Goal: Task Accomplishment & Management: Manage account settings

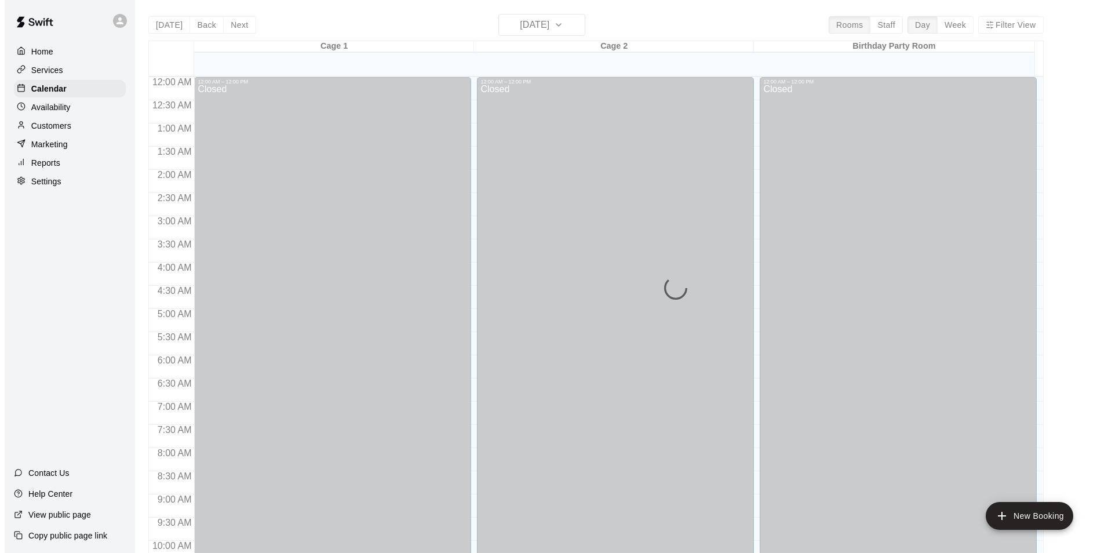
scroll to position [589, 0]
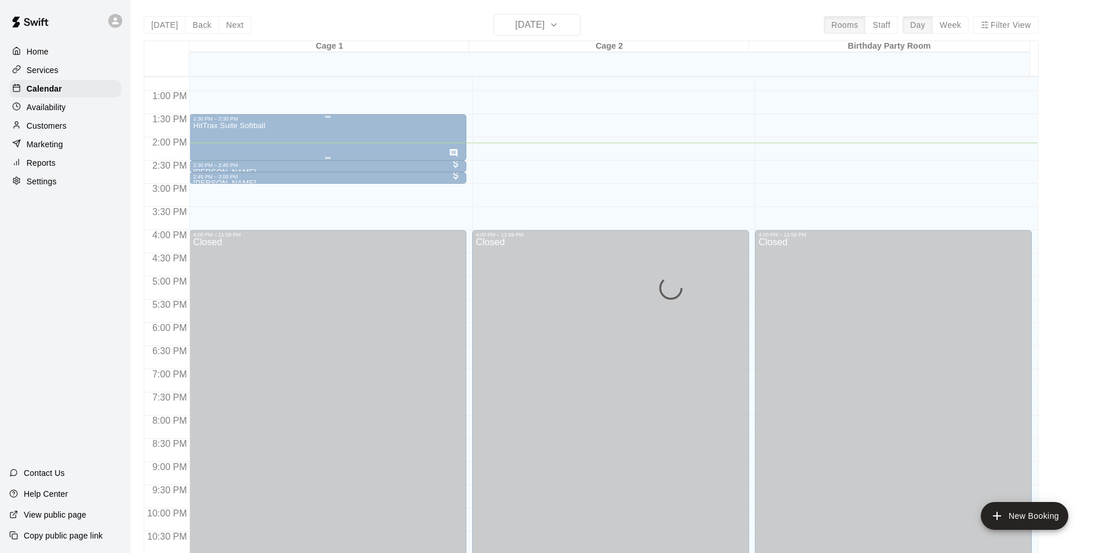
click at [326, 119] on div "1:30 PM – 2:30 PM" at bounding box center [328, 119] width 270 height 6
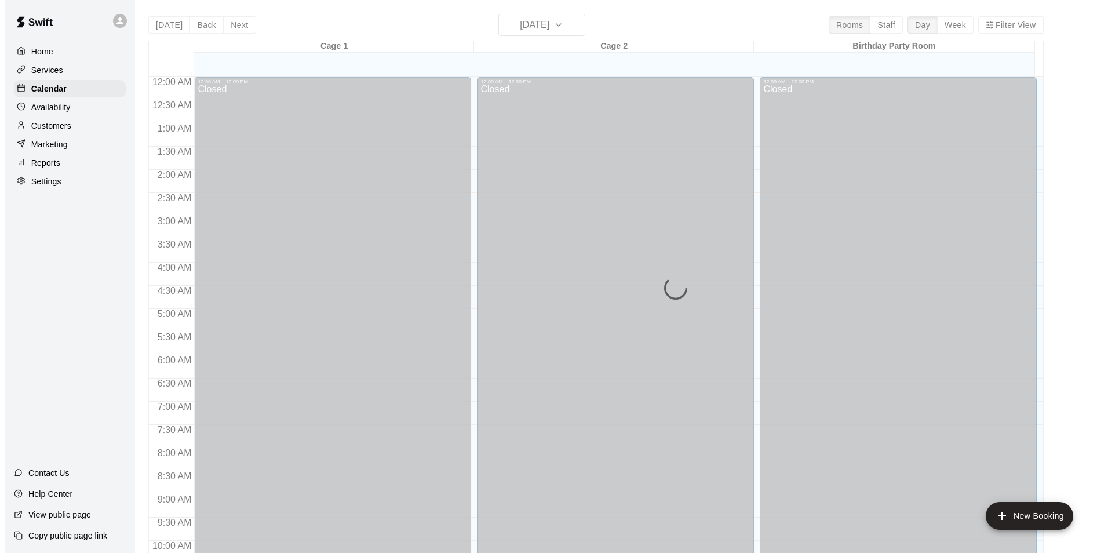
scroll to position [589, 0]
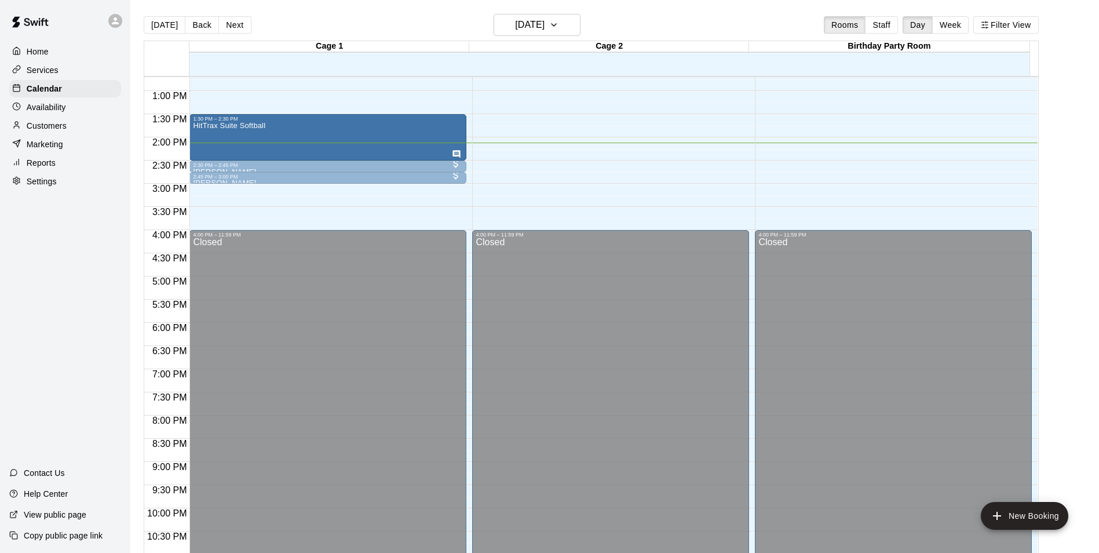
drag, startPoint x: 326, startPoint y: 116, endPoint x: 324, endPoint y: 122, distance: 6.0
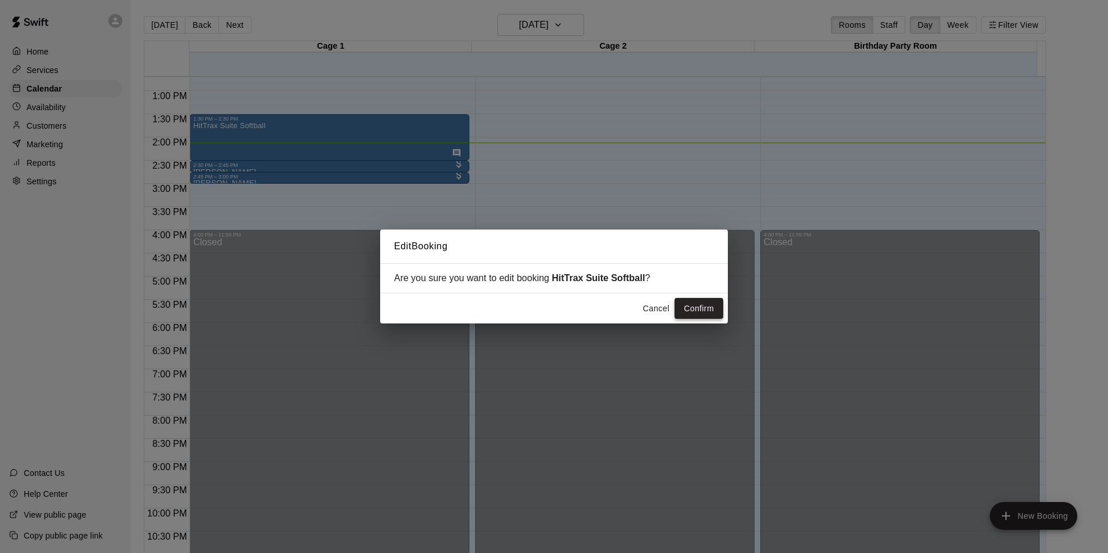
click at [695, 310] on button "Confirm" at bounding box center [698, 308] width 49 height 21
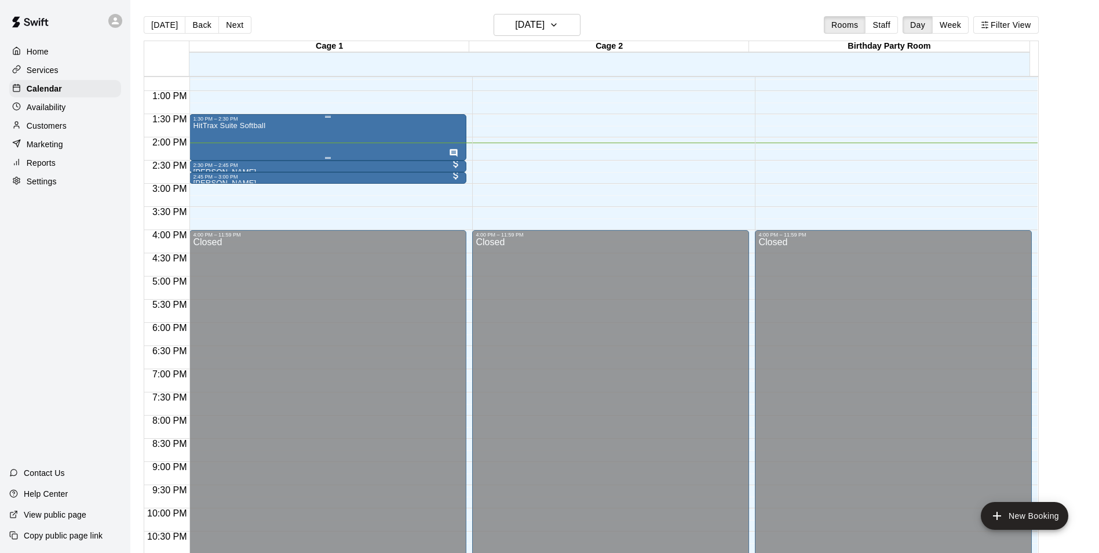
click at [419, 128] on div "HitTrax Suite Softball" at bounding box center [328, 398] width 270 height 553
click at [203, 135] on icon "edit" at bounding box center [204, 135] width 10 height 10
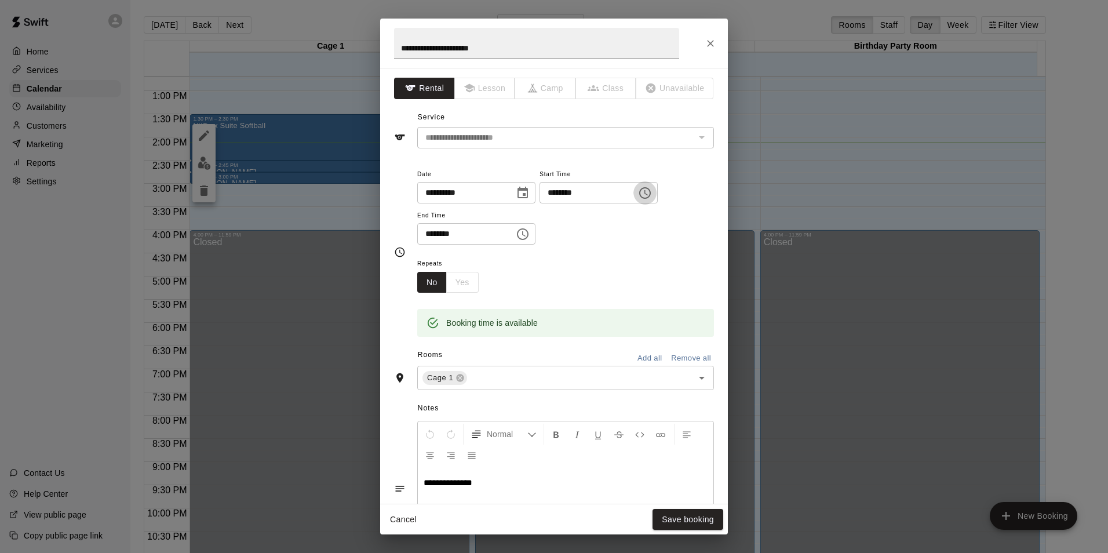
click at [652, 196] on icon "Choose time, selected time is 1:30 PM" at bounding box center [645, 193] width 14 height 14
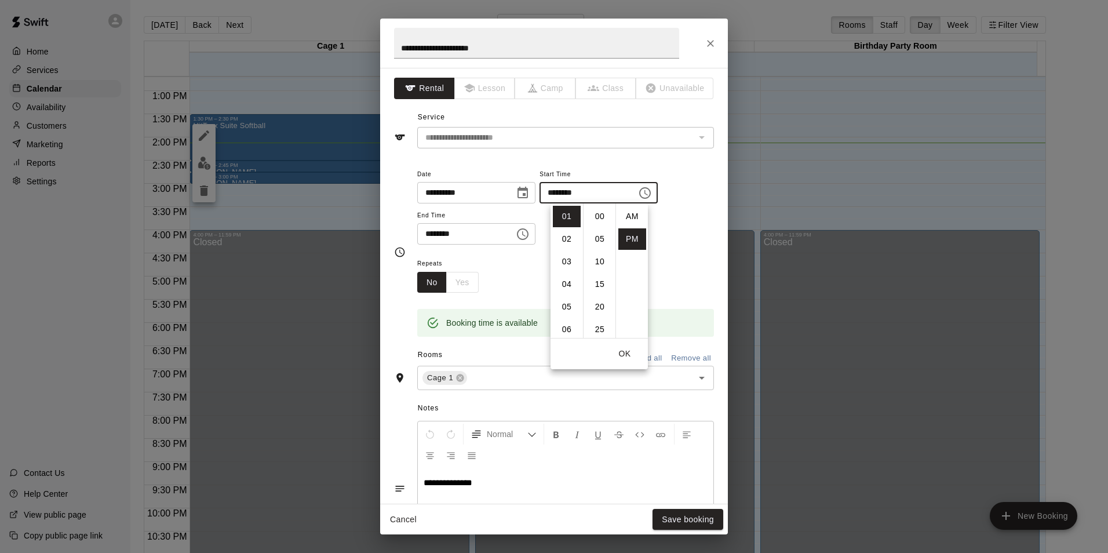
scroll to position [21, 0]
click at [571, 242] on li "02" at bounding box center [567, 238] width 28 height 21
click at [597, 214] on li "00" at bounding box center [600, 216] width 28 height 21
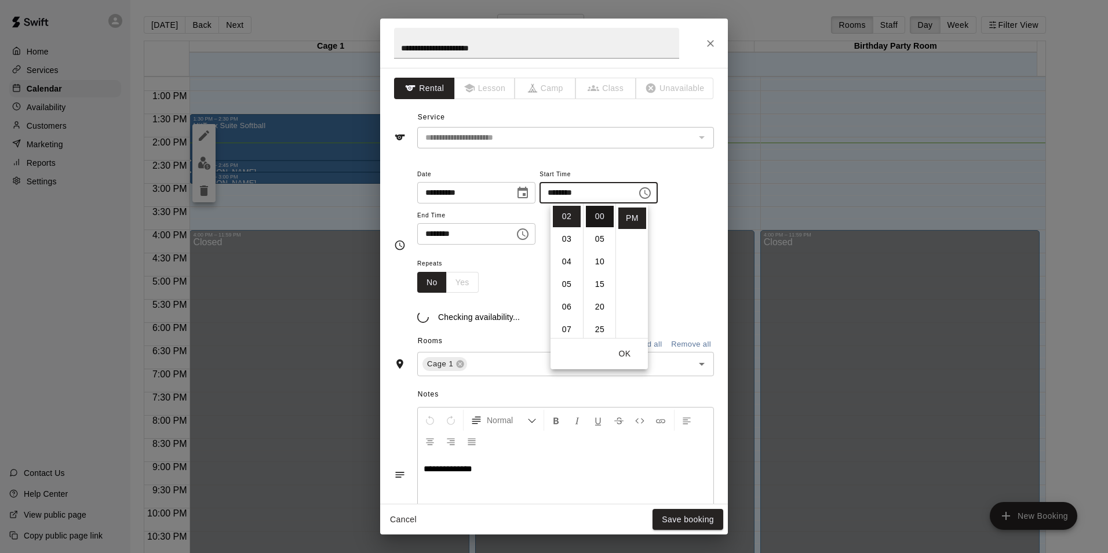
type input "********"
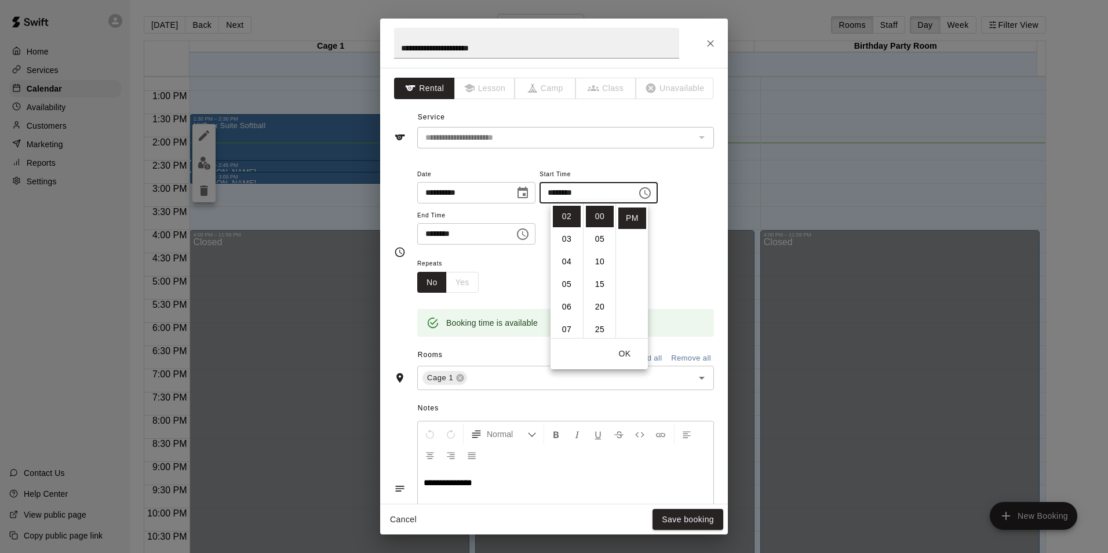
click at [626, 156] on div "**********" at bounding box center [554, 286] width 348 height 436
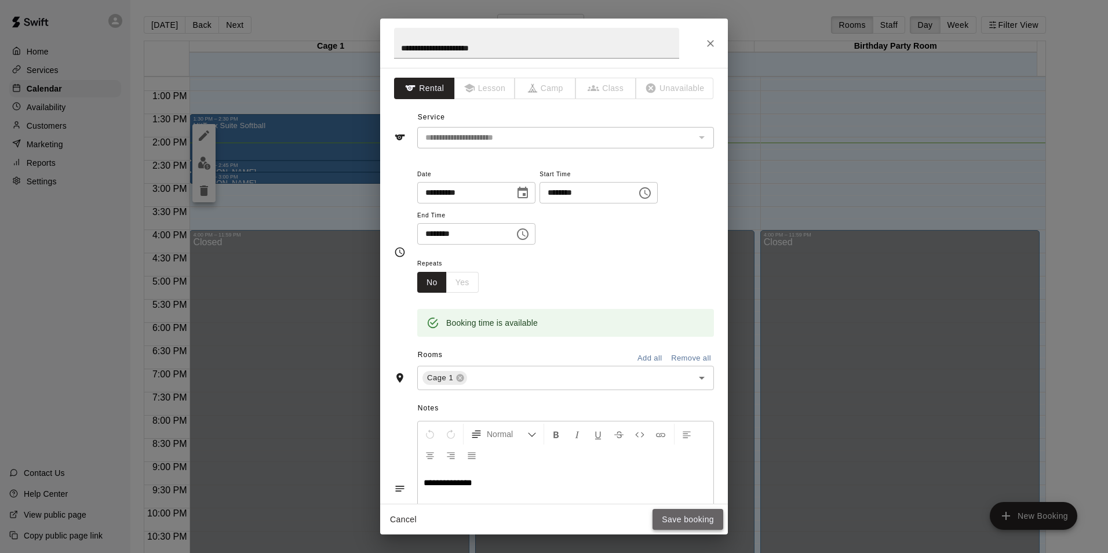
click at [693, 519] on button "Save booking" at bounding box center [687, 519] width 71 height 21
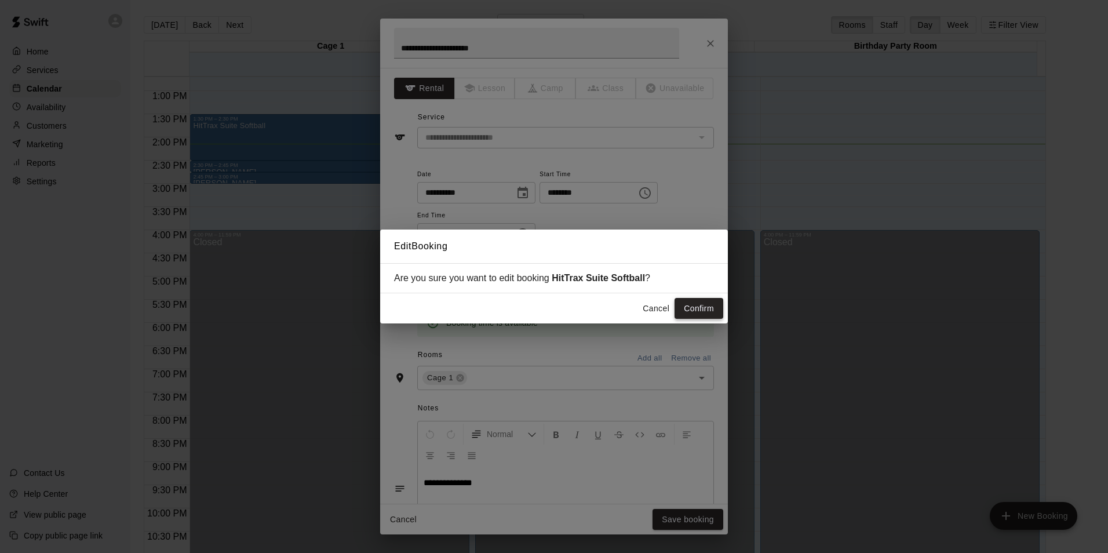
click at [685, 313] on button "Confirm" at bounding box center [698, 308] width 49 height 21
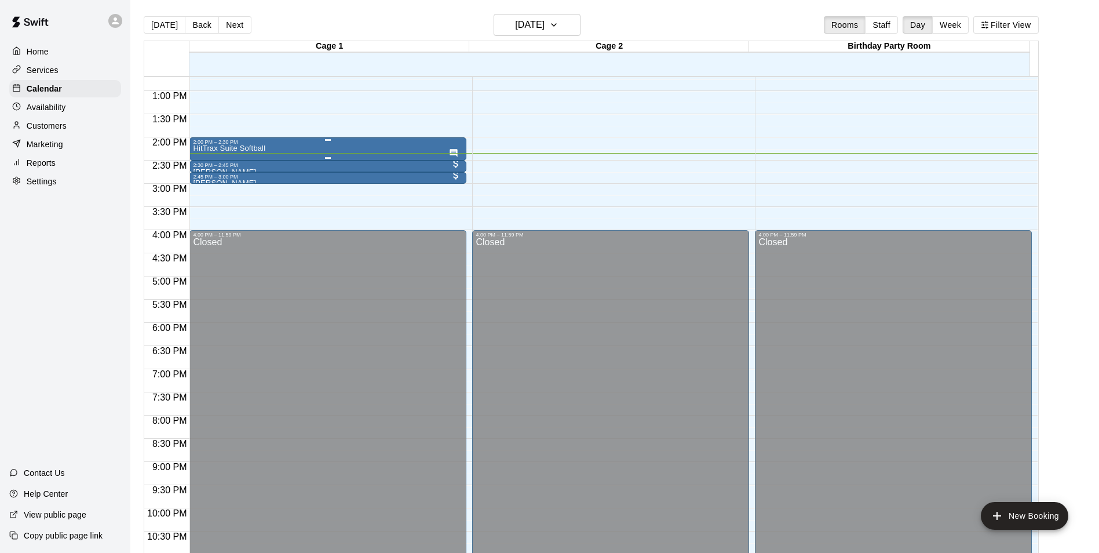
click at [344, 152] on div "HitTrax Suite Softball" at bounding box center [328, 421] width 270 height 553
click at [205, 184] on img "edit" at bounding box center [204, 186] width 13 height 13
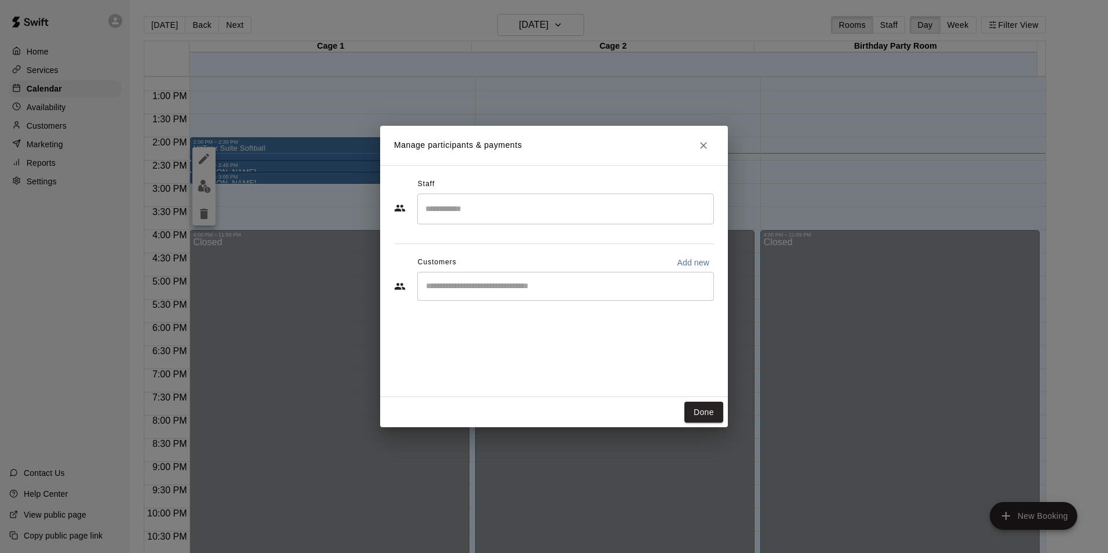
click at [581, 294] on div "​" at bounding box center [565, 286] width 297 height 29
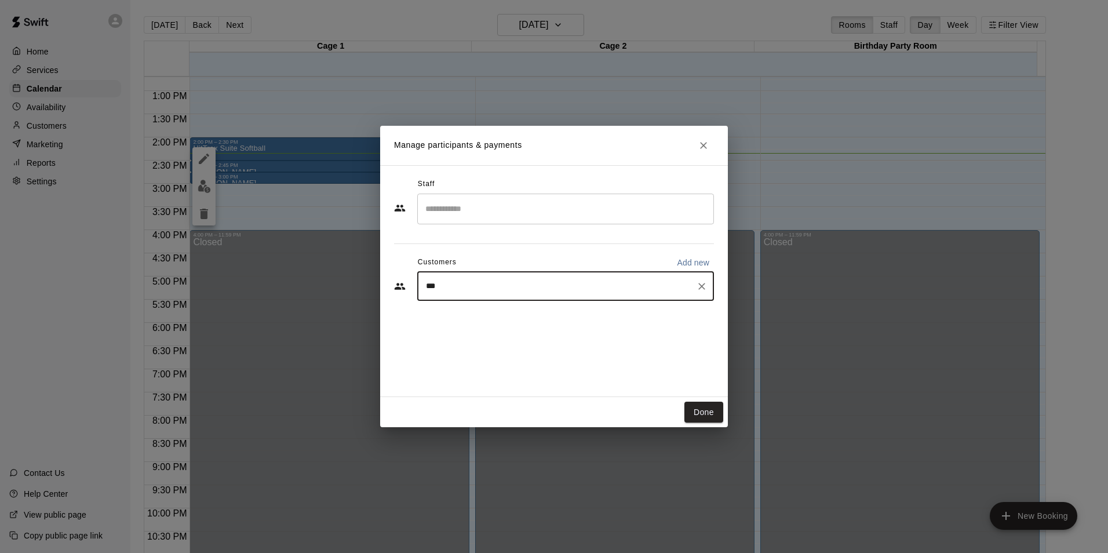
type input "****"
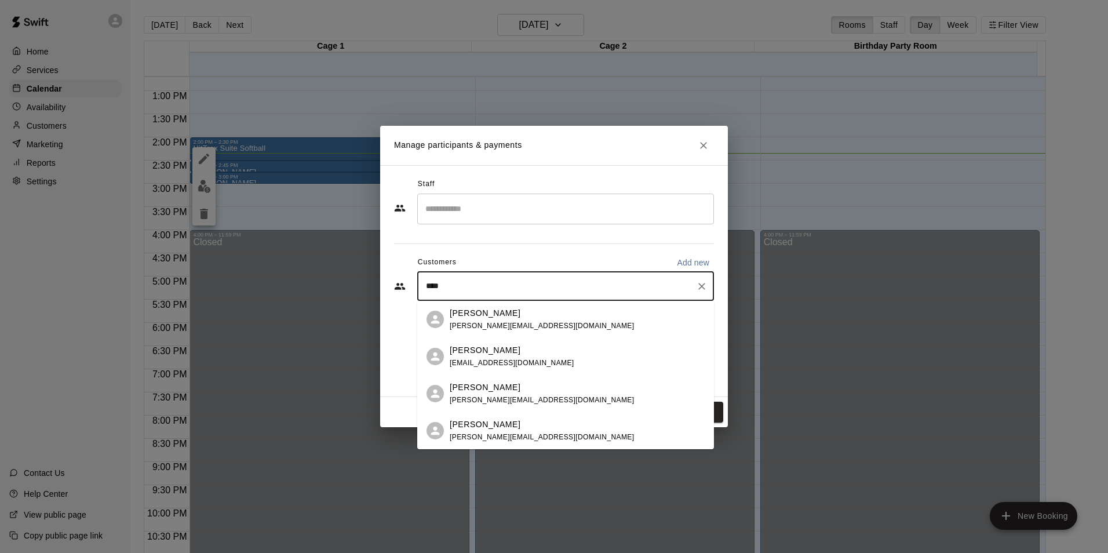
click at [558, 317] on div "[PERSON_NAME]" at bounding box center [542, 313] width 184 height 12
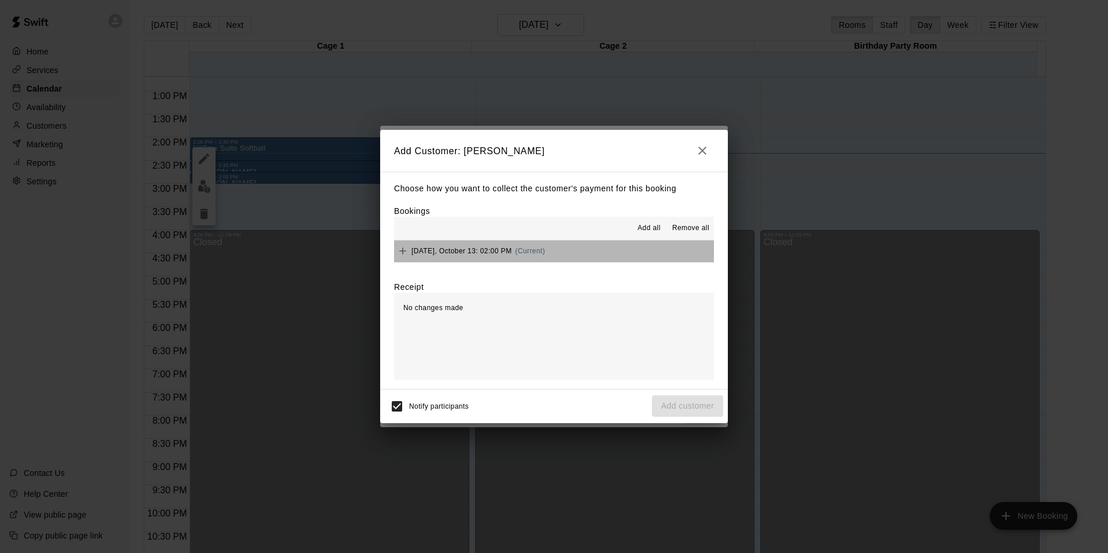
click at [586, 253] on button "[DATE], October 13: 02:00 PM (Current)" at bounding box center [554, 250] width 320 height 21
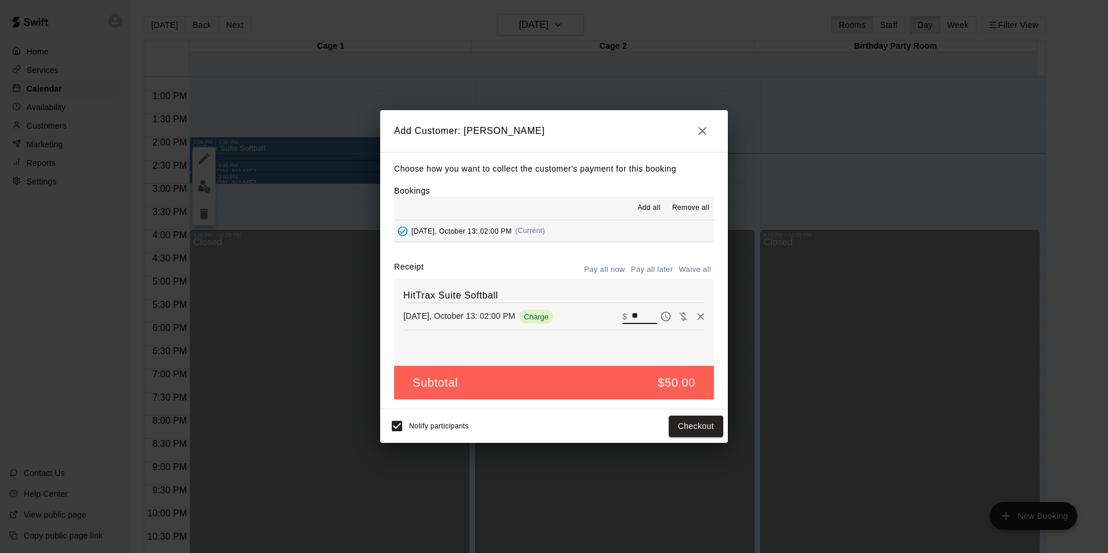
click at [641, 316] on input "**" at bounding box center [643, 316] width 25 height 15
drag, startPoint x: 641, startPoint y: 316, endPoint x: 634, endPoint y: 315, distance: 7.2
click at [634, 315] on input "**" at bounding box center [643, 316] width 25 height 15
type input "**"
click at [654, 348] on div "HitTrax Suite Softball [DATE], October 13: 02:00 PM Charge ​ $ **" at bounding box center [554, 322] width 320 height 87
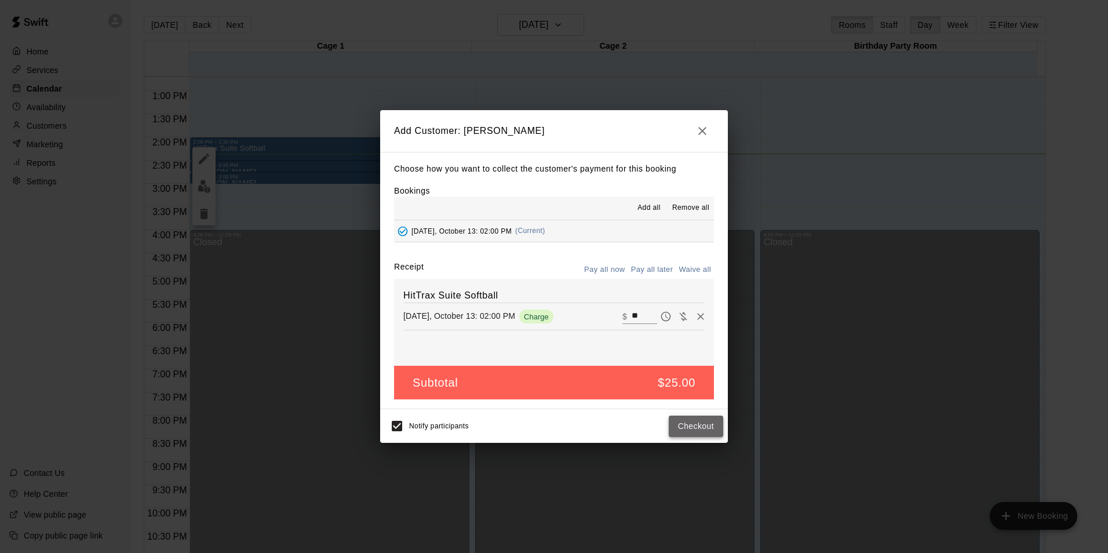
click at [701, 426] on button "Checkout" at bounding box center [696, 425] width 54 height 21
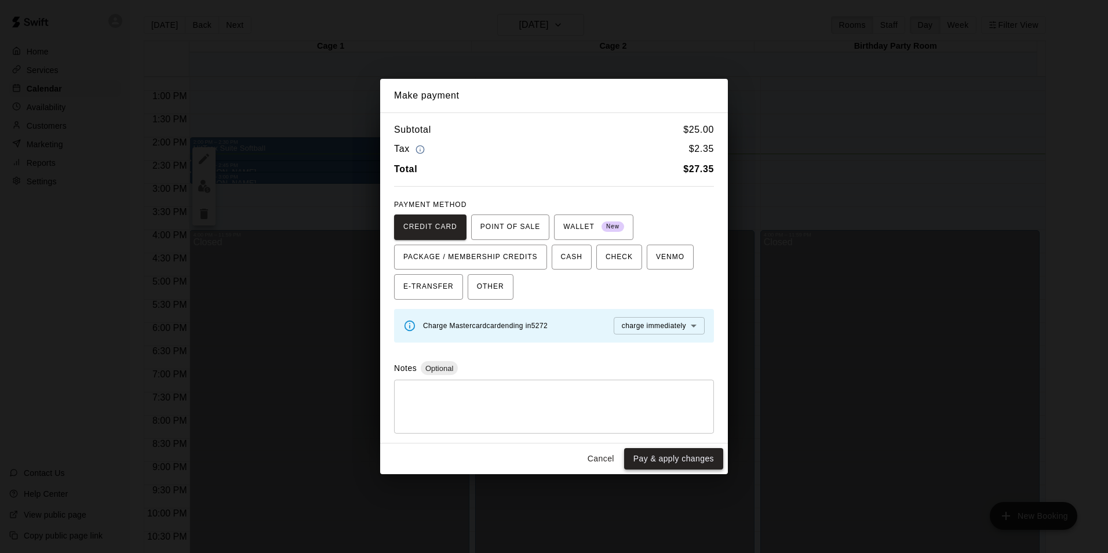
click at [692, 457] on button "Pay & apply changes" at bounding box center [673, 458] width 99 height 21
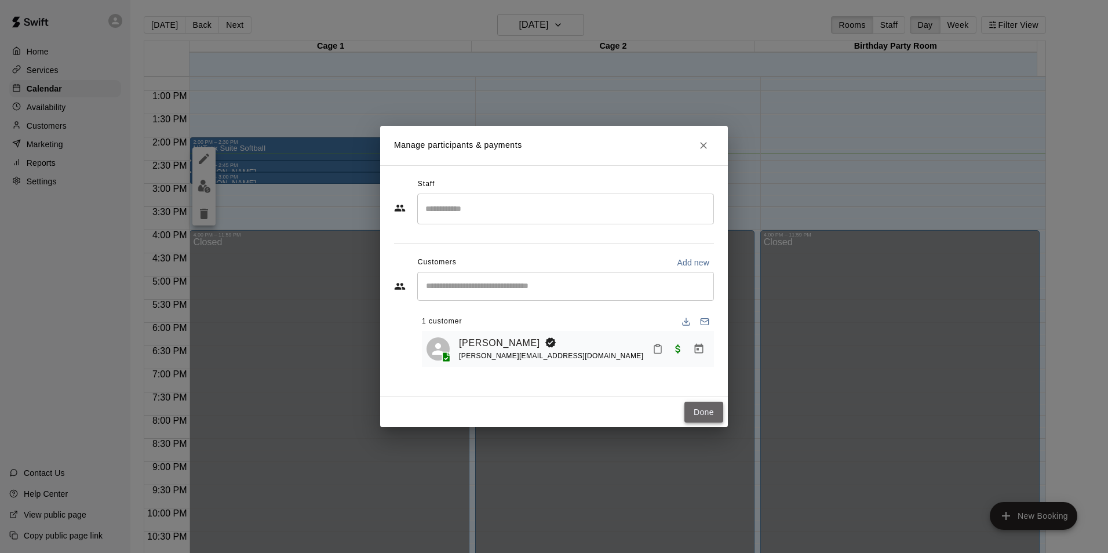
click at [699, 409] on button "Done" at bounding box center [703, 411] width 39 height 21
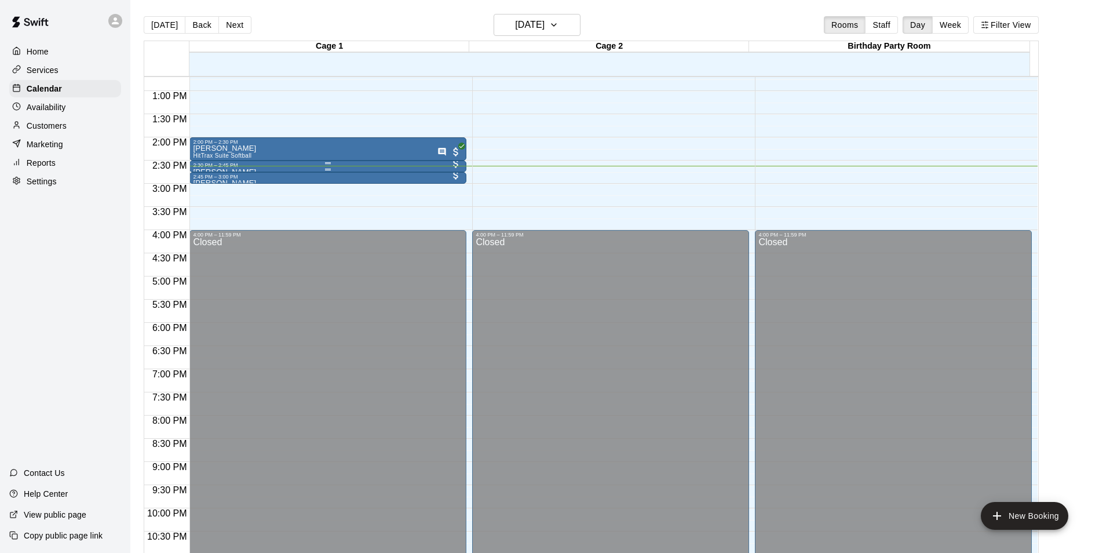
click at [420, 165] on div "2:30 PM – 2:45 PM" at bounding box center [328, 165] width 270 height 6
click at [386, 170] on div at bounding box center [554, 276] width 1108 height 553
click at [387, 167] on div "2:30 PM – 2:45 PM" at bounding box center [328, 165] width 270 height 6
click at [387, 167] on div at bounding box center [554, 276] width 1108 height 553
click at [53, 129] on p "Customers" at bounding box center [47, 126] width 40 height 12
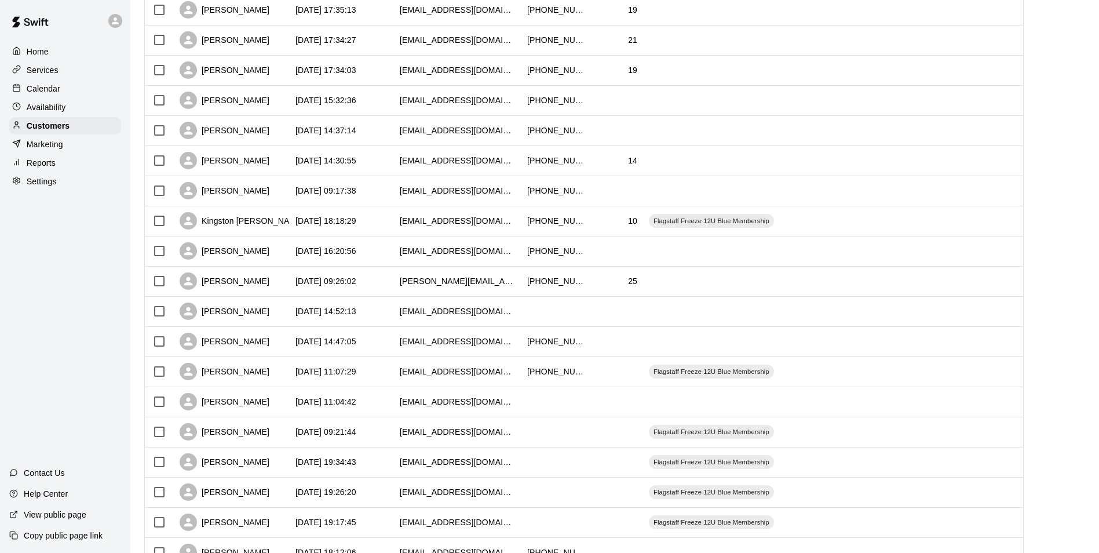
scroll to position [217, 0]
click at [249, 254] on div "[PERSON_NAME]" at bounding box center [232, 252] width 116 height 30
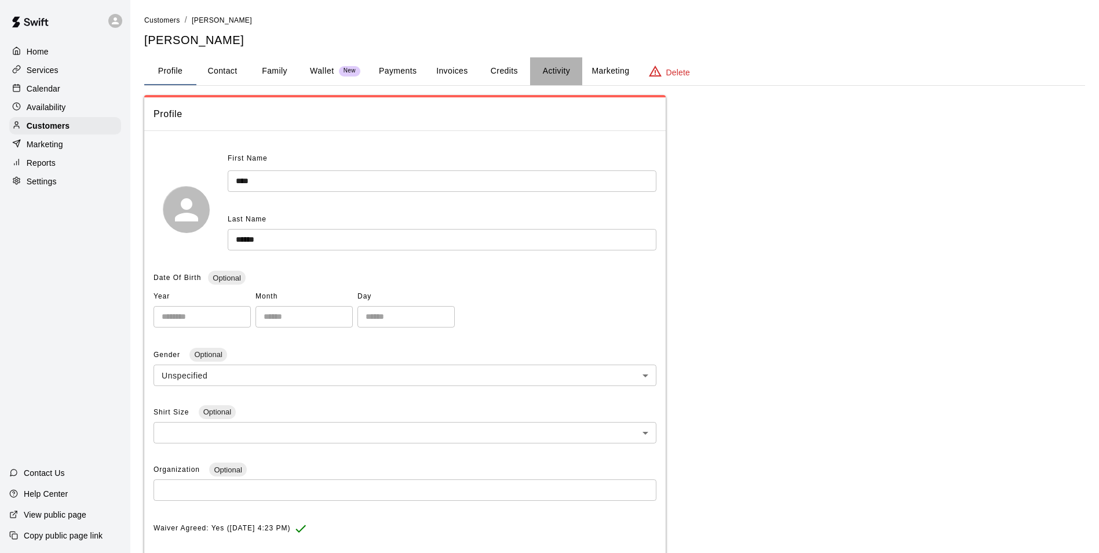
click at [547, 71] on button "Activity" at bounding box center [556, 71] width 52 height 28
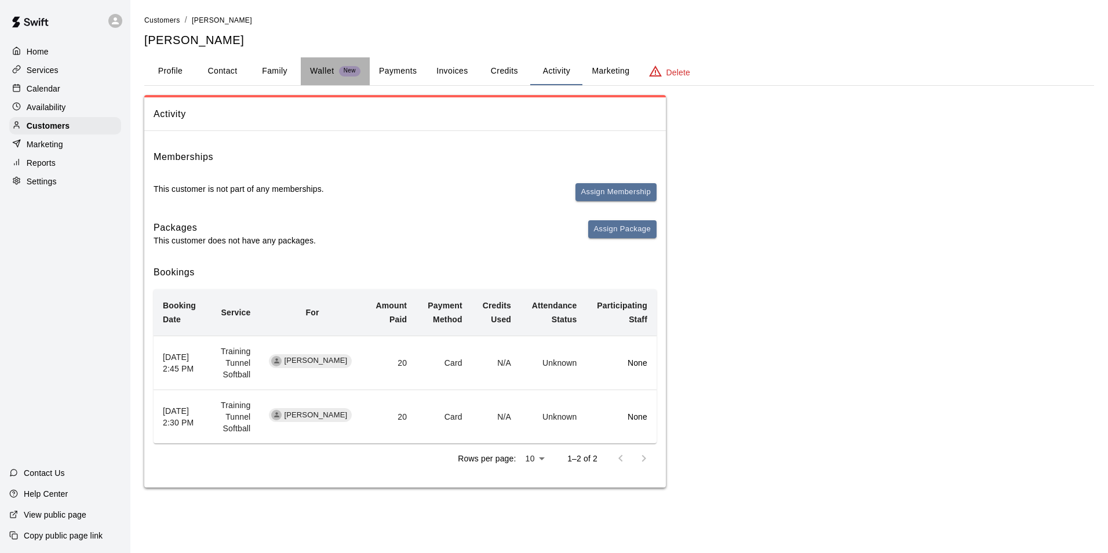
click at [326, 69] on p "Wallet" at bounding box center [322, 71] width 24 height 12
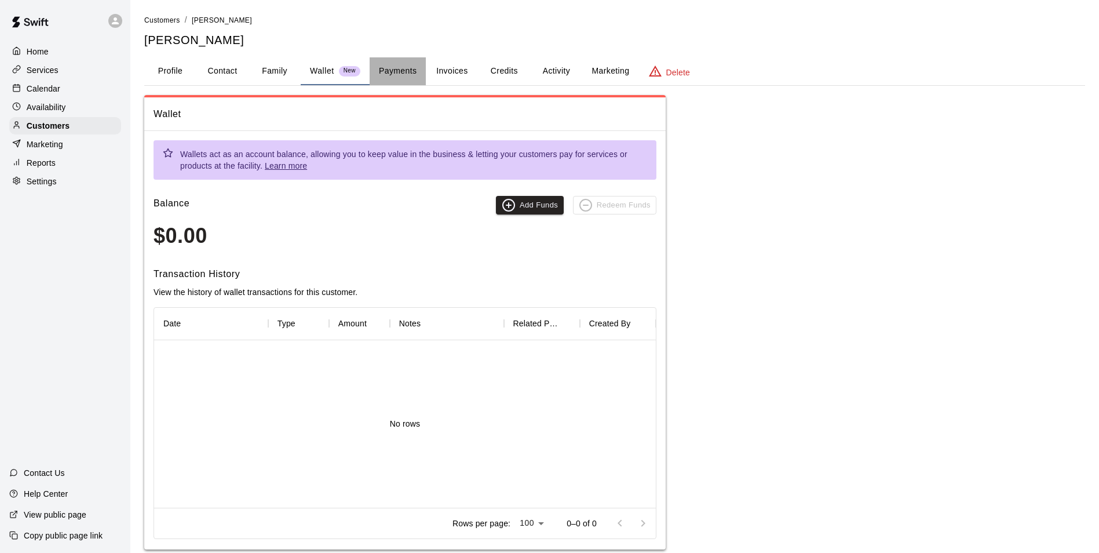
click at [407, 71] on button "Payments" at bounding box center [398, 71] width 56 height 28
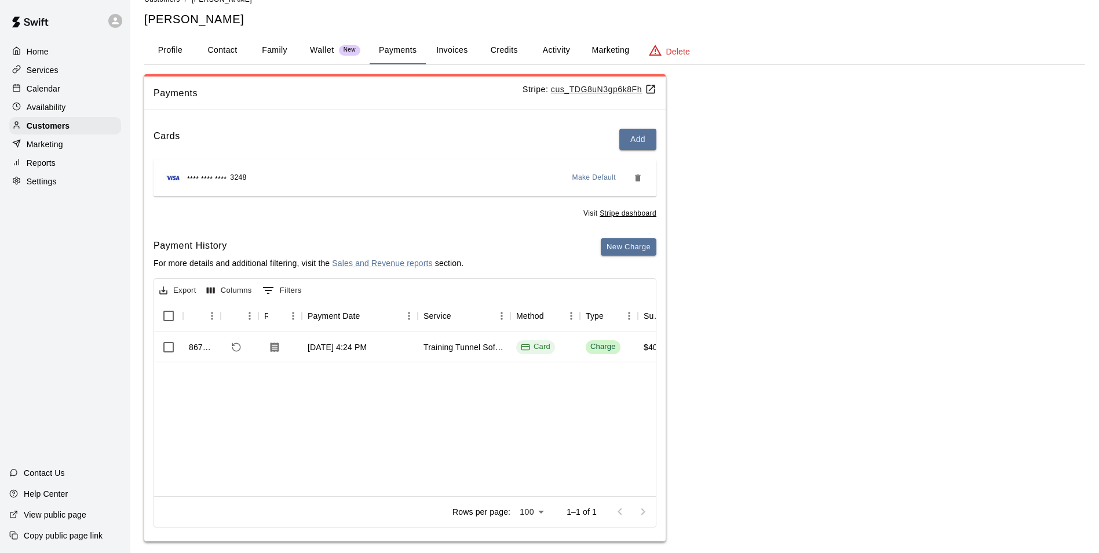
scroll to position [32, 0]
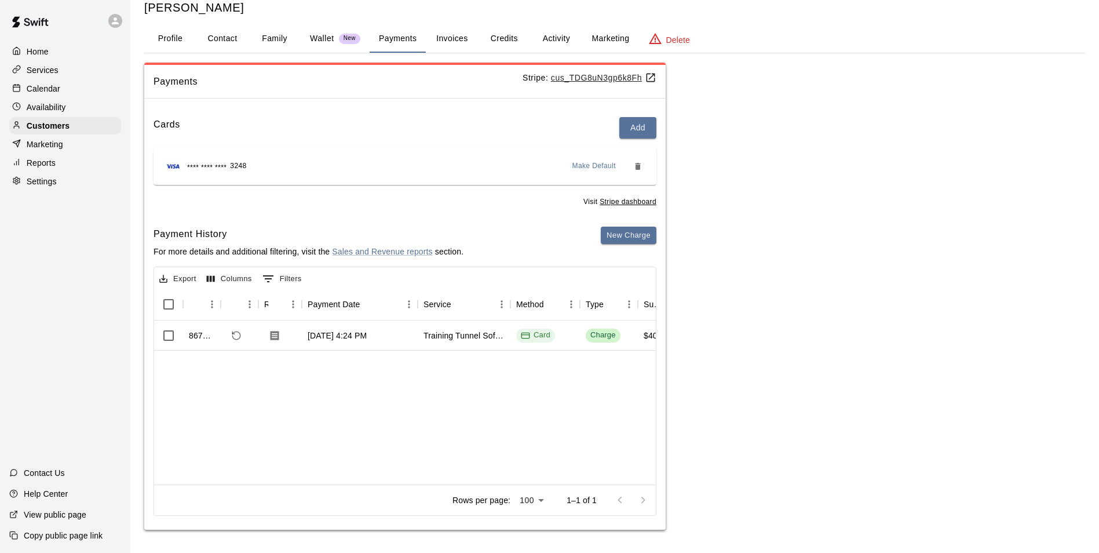
drag, startPoint x: 270, startPoint y: 463, endPoint x: 307, endPoint y: 466, distance: 37.2
click at [307, 466] on div "867166 [DATE] 4:24 PM Training Tunnel Softball Card Charge $40.00 $0.00 $40.00" at bounding box center [933, 402] width 1558 height 164
click at [555, 38] on button "Activity" at bounding box center [556, 39] width 52 height 28
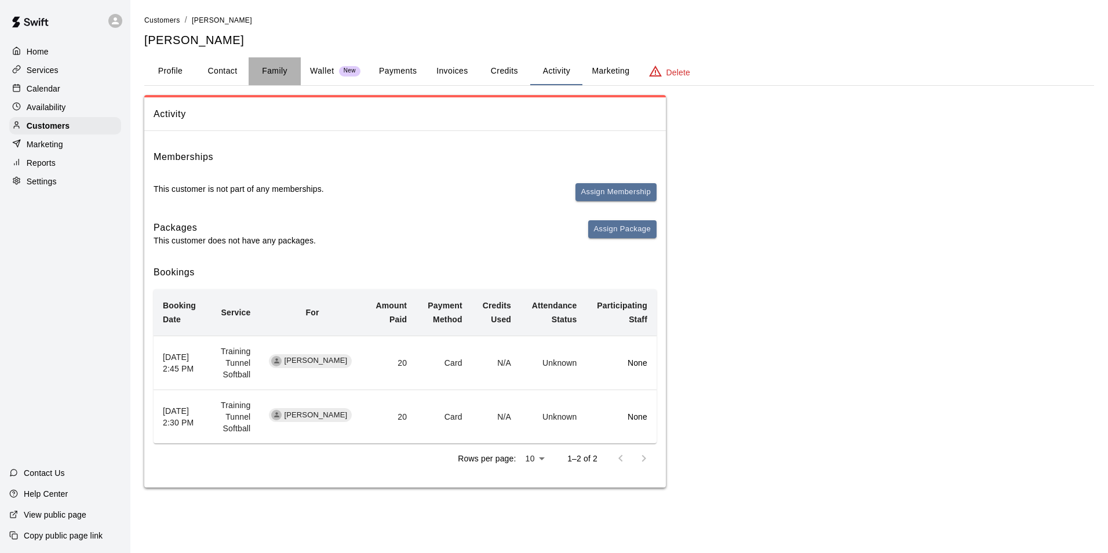
click at [275, 70] on button "Family" at bounding box center [275, 71] width 52 height 28
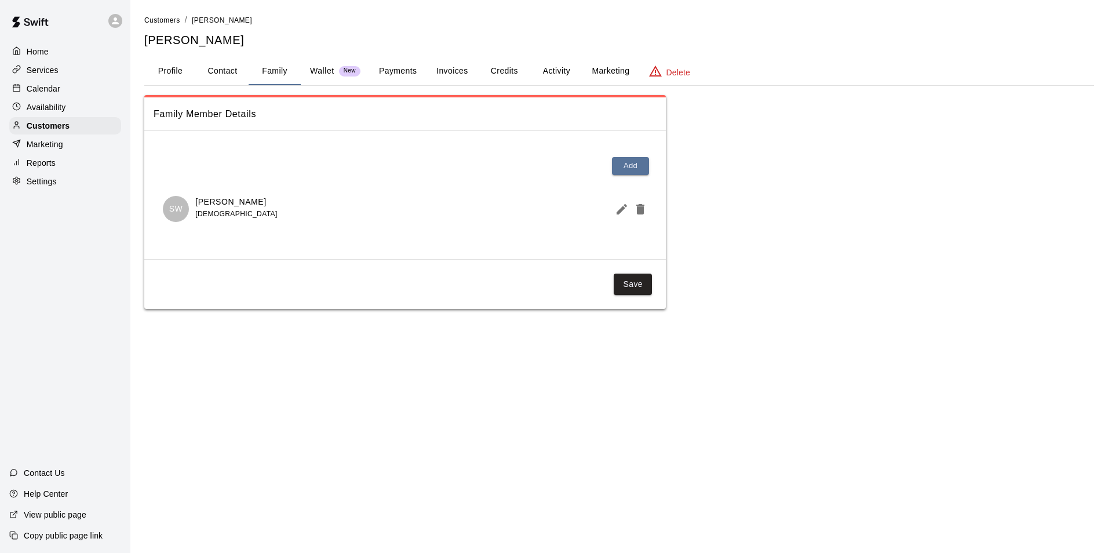
click at [397, 67] on button "Payments" at bounding box center [398, 71] width 56 height 28
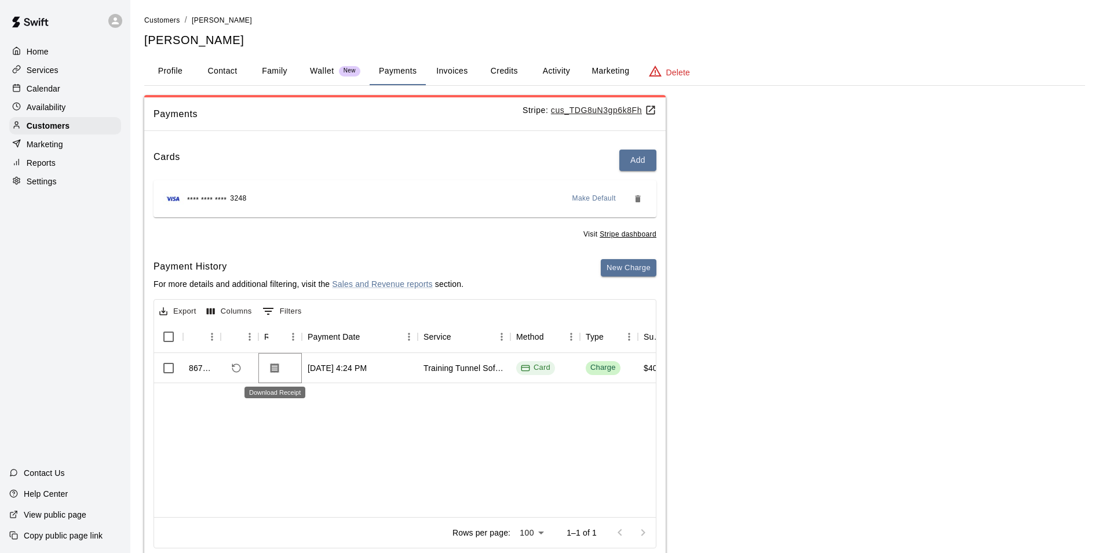
click at [276, 368] on icon "Download Receipt" at bounding box center [275, 368] width 9 height 10
click at [271, 373] on icon "Download Receipt" at bounding box center [275, 368] width 12 height 12
click at [506, 74] on button "Credits" at bounding box center [504, 71] width 52 height 28
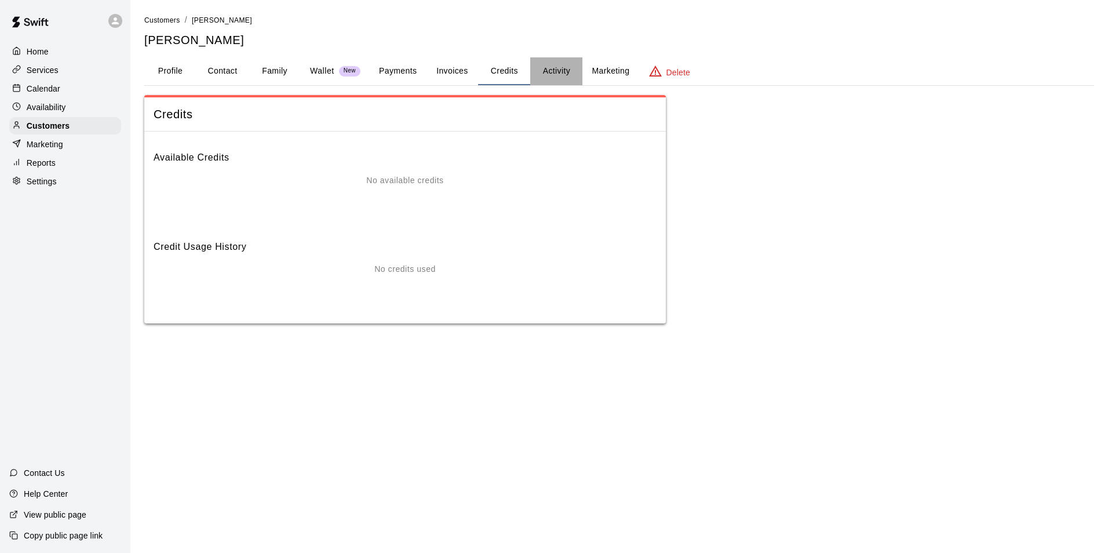
click at [553, 67] on button "Activity" at bounding box center [556, 71] width 52 height 28
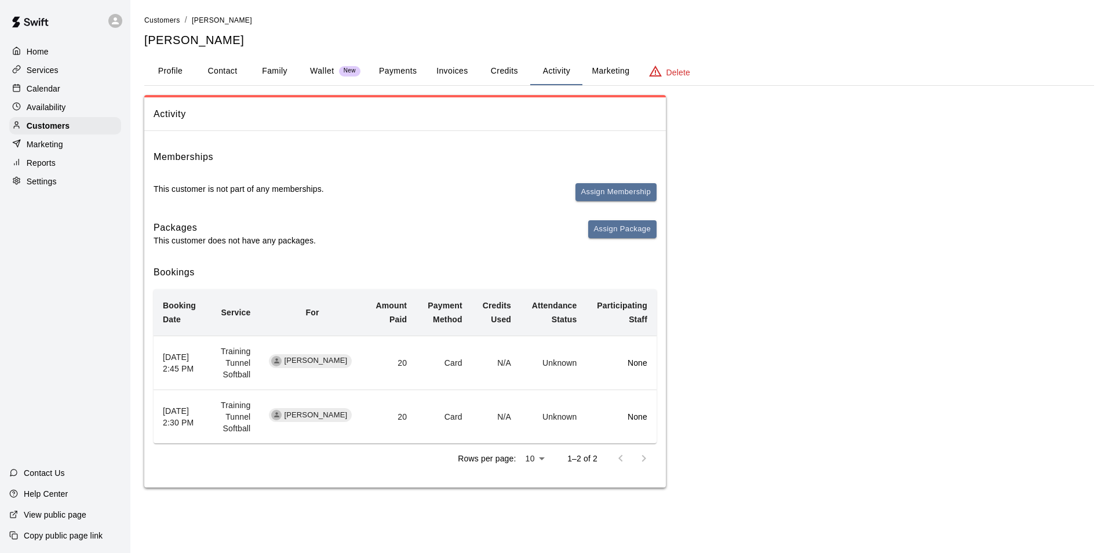
click at [171, 74] on button "Profile" at bounding box center [170, 71] width 52 height 28
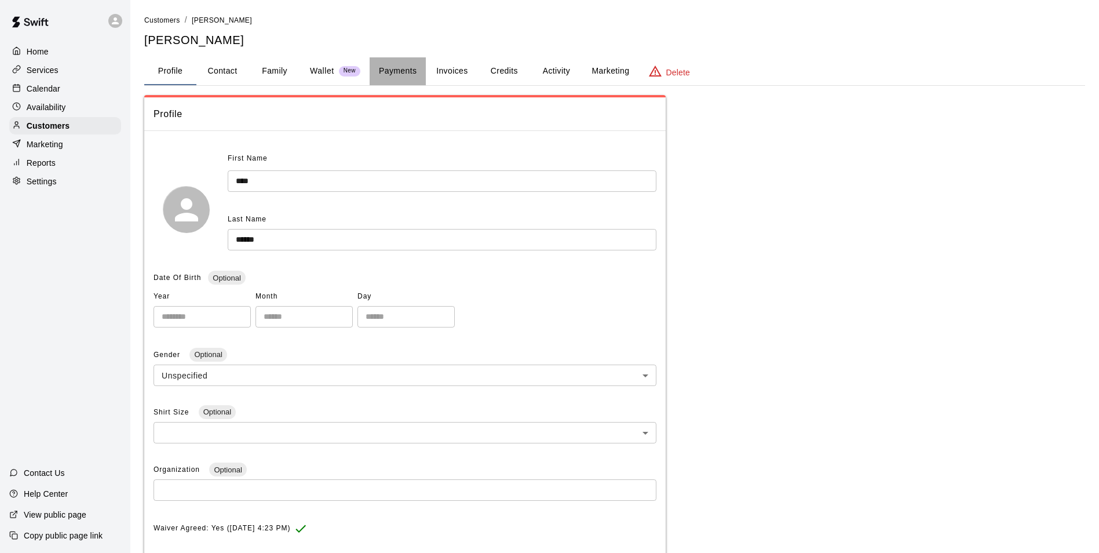
click at [389, 67] on button "Payments" at bounding box center [398, 71] width 56 height 28
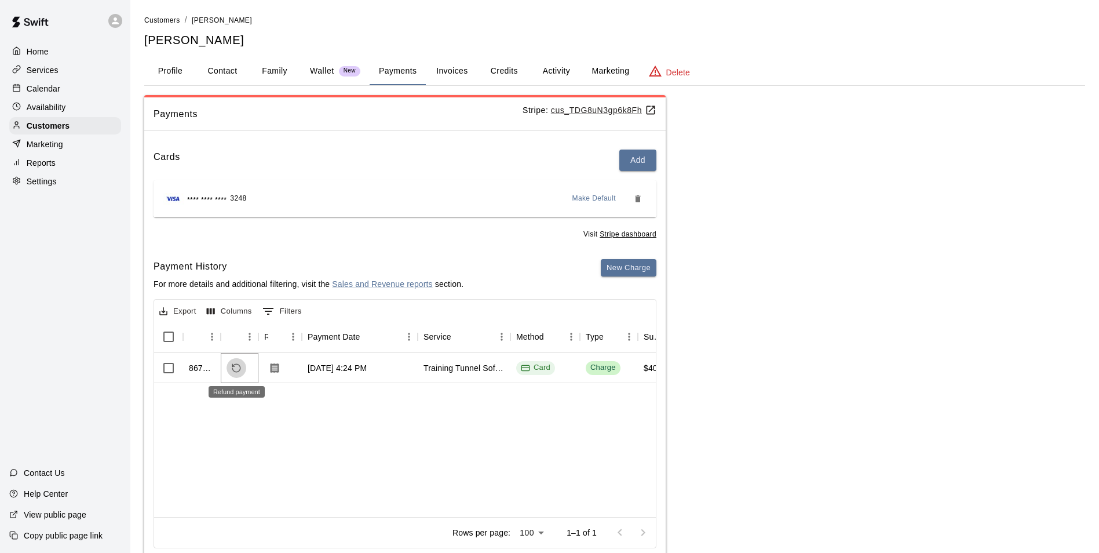
click at [233, 370] on icon "Refund payment" at bounding box center [236, 368] width 10 height 10
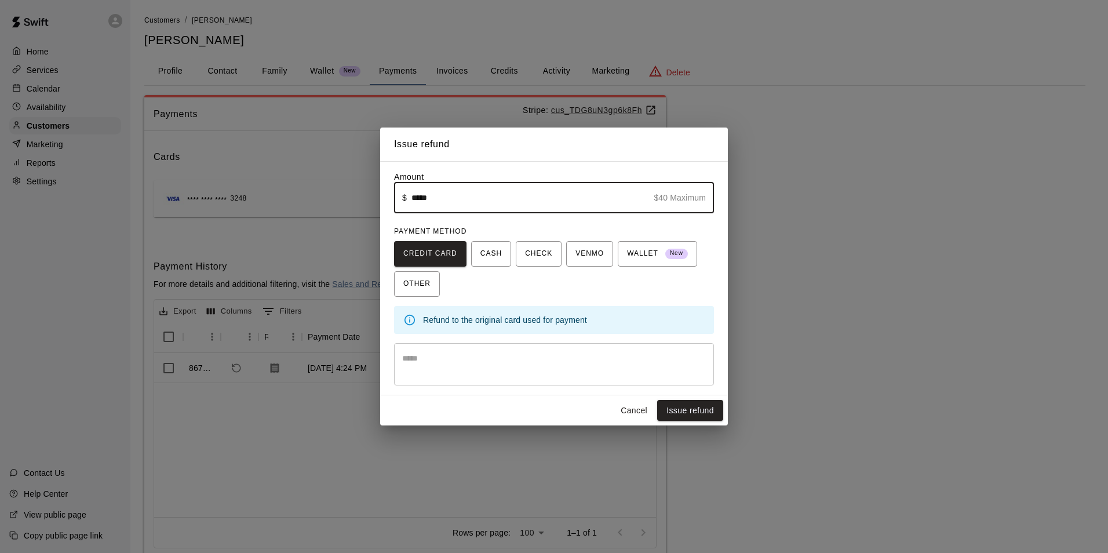
type input "*****"
click at [710, 227] on div "PAYMENT METHOD CREDIT CARD CASH CHECK VENMO WALLET New OTHER" at bounding box center [554, 259] width 320 height 74
click at [589, 371] on textarea at bounding box center [554, 363] width 304 height 23
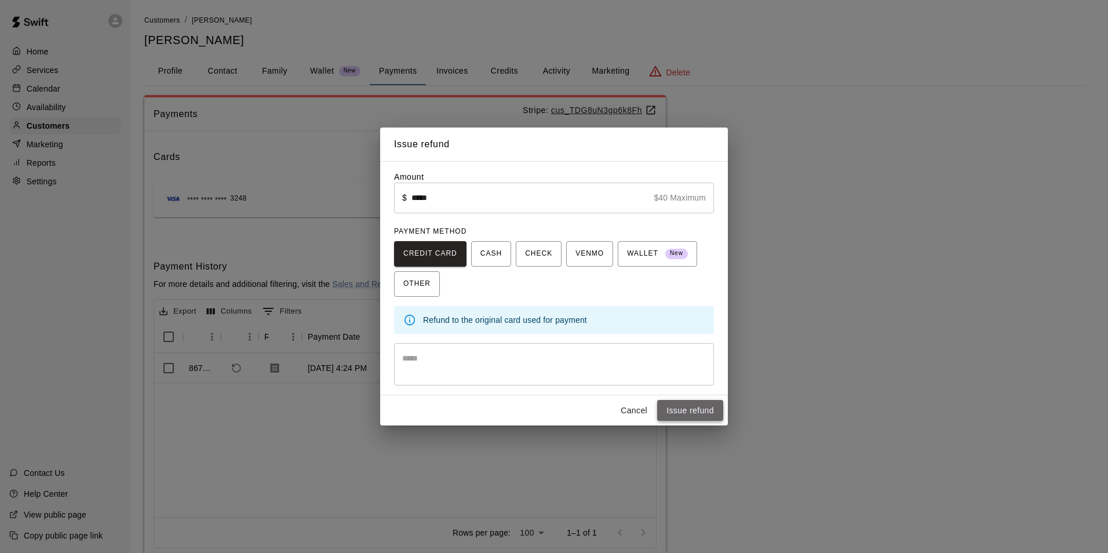
click at [703, 414] on button "Issue refund" at bounding box center [690, 410] width 66 height 21
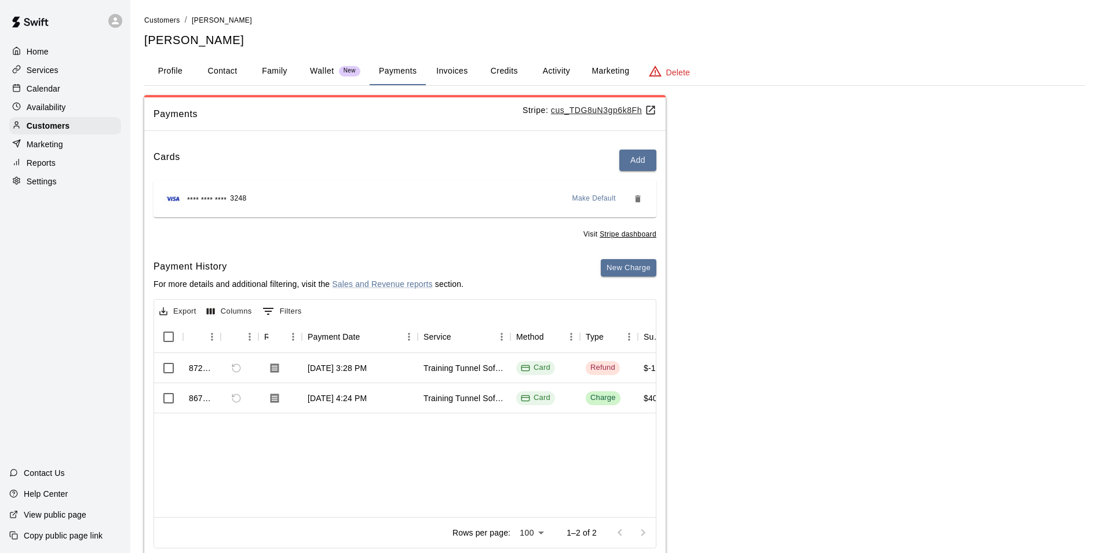
click at [42, 53] on p "Home" at bounding box center [38, 52] width 22 height 12
